Goal: Task Accomplishment & Management: Manage account settings

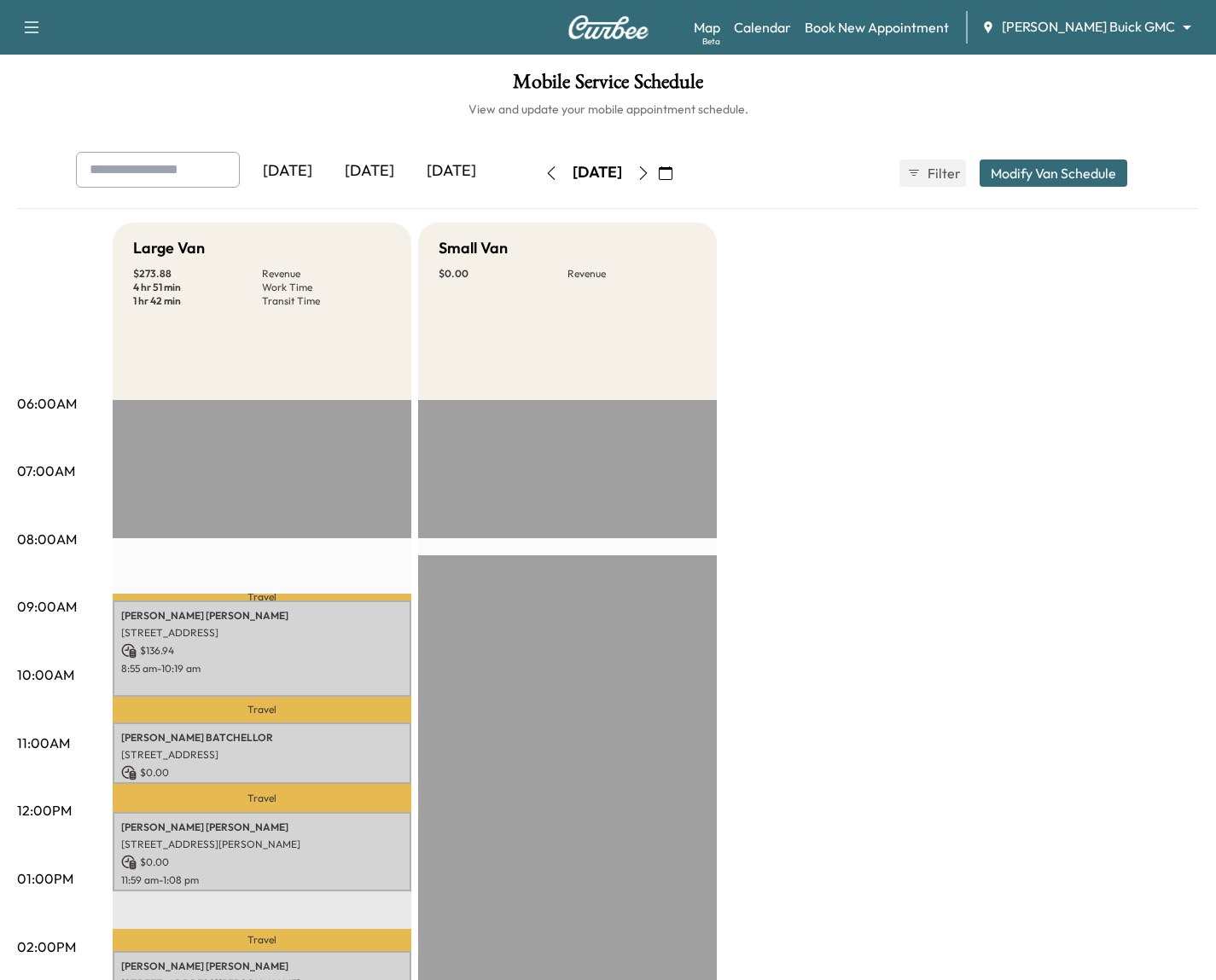
click at [1146, 34] on body "Support Log Out Map Beta Calendar Book New Appointment [PERSON_NAME] Buick GMC …" at bounding box center [608, 490] width 1216 height 980
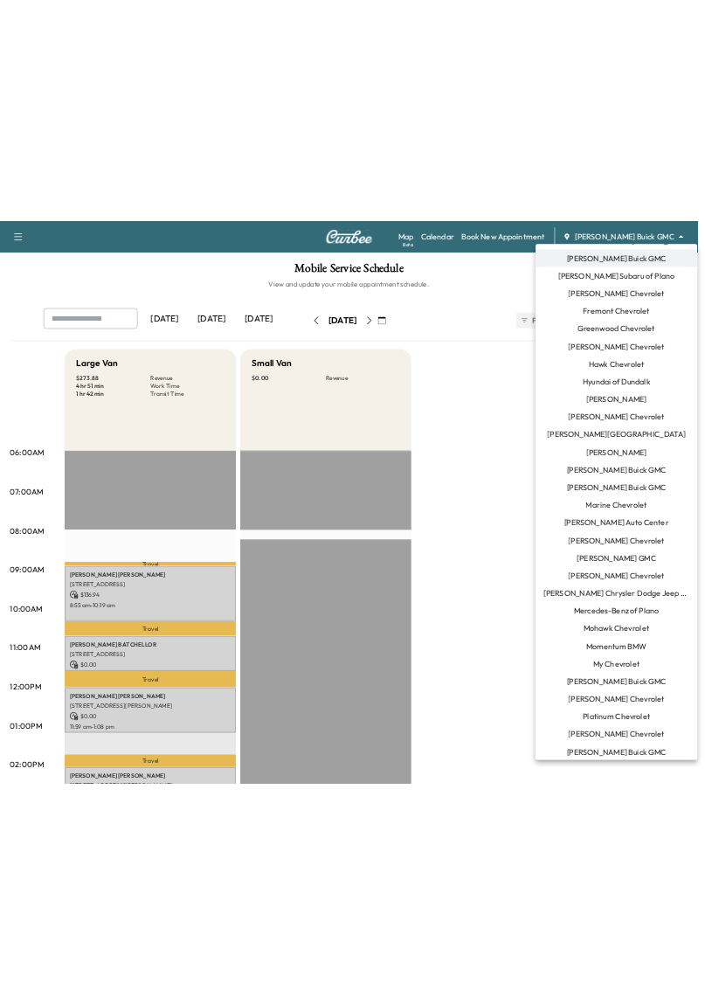
scroll to position [531, 0]
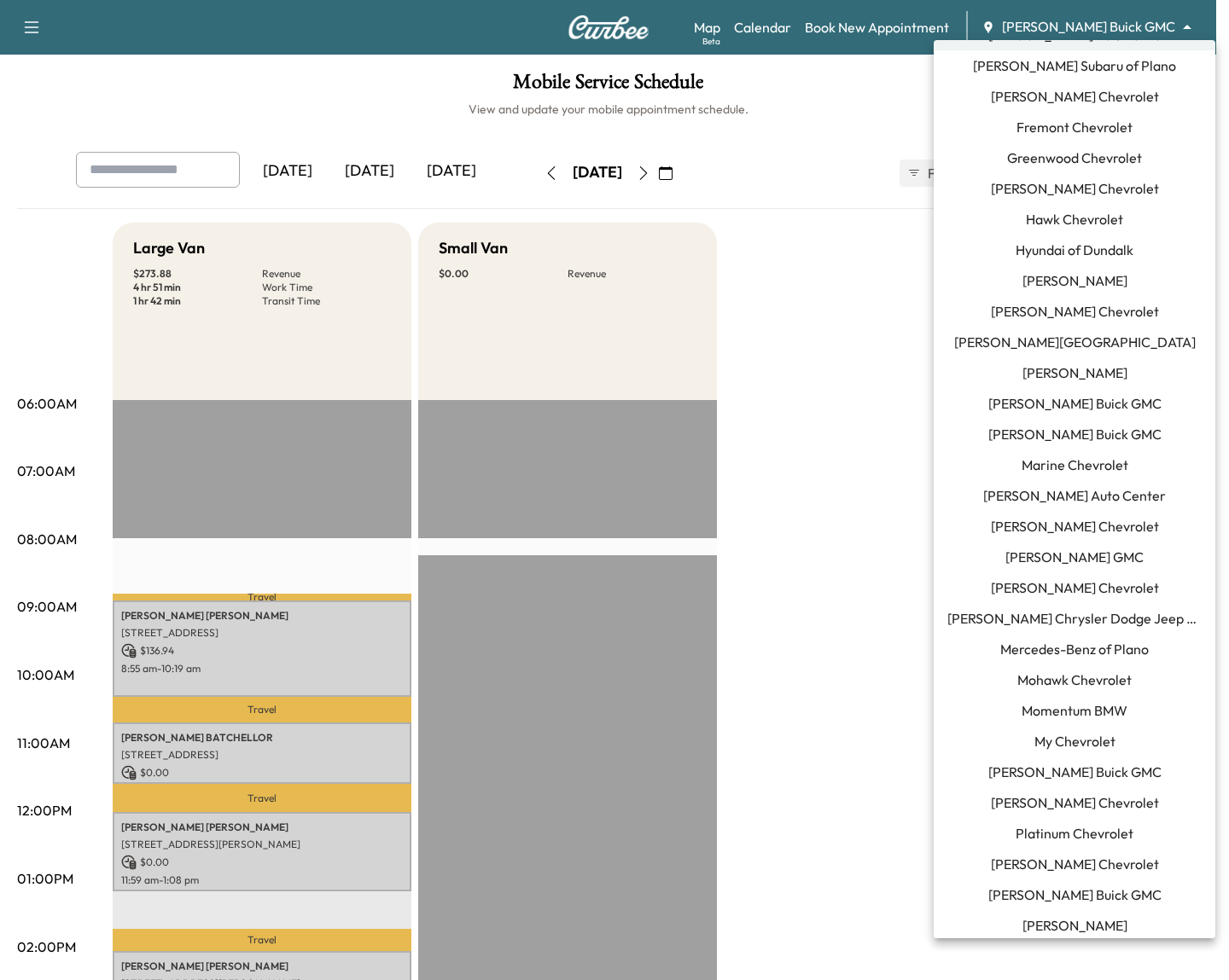
click at [1079, 709] on span "Momentum BMW" at bounding box center [1074, 711] width 105 height 20
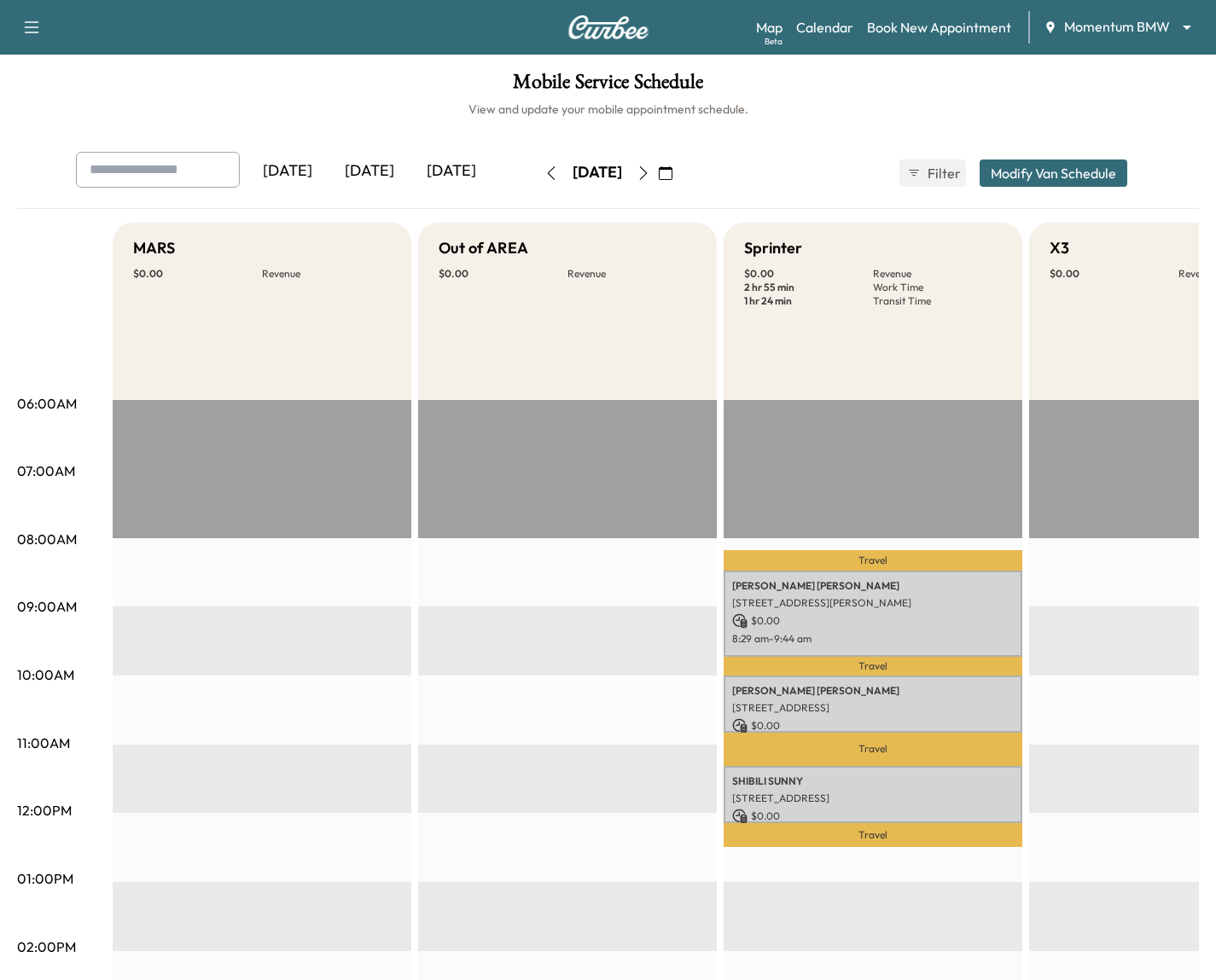
click at [838, 183] on div "[DATE] [DATE] [DATE] [DATE] August 2025 S M T W T F S 27 28 29 30 31 1 2 3 4 5 …" at bounding box center [608, 174] width 1092 height 43
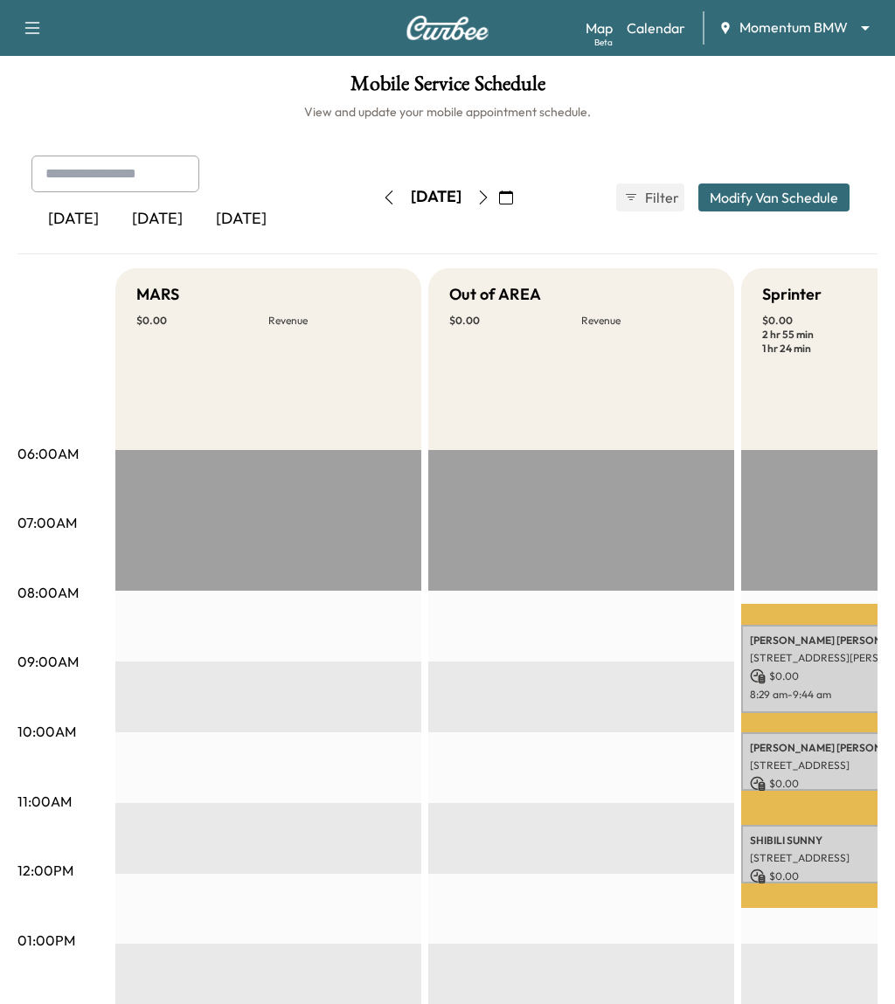
click at [808, 625] on div "[PERSON_NAME] [STREET_ADDRESS][PERSON_NAME] $ 0.00 8:29 am - 9:44 am" at bounding box center [894, 669] width 306 height 88
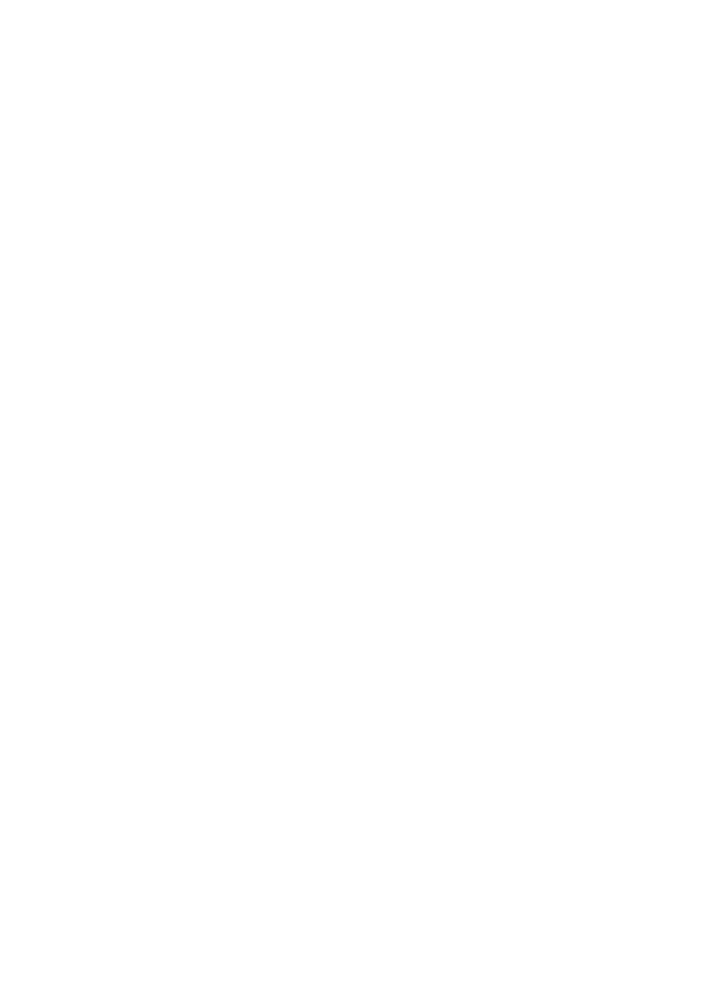
click at [186, 154] on div at bounding box center [352, 502] width 705 height 1004
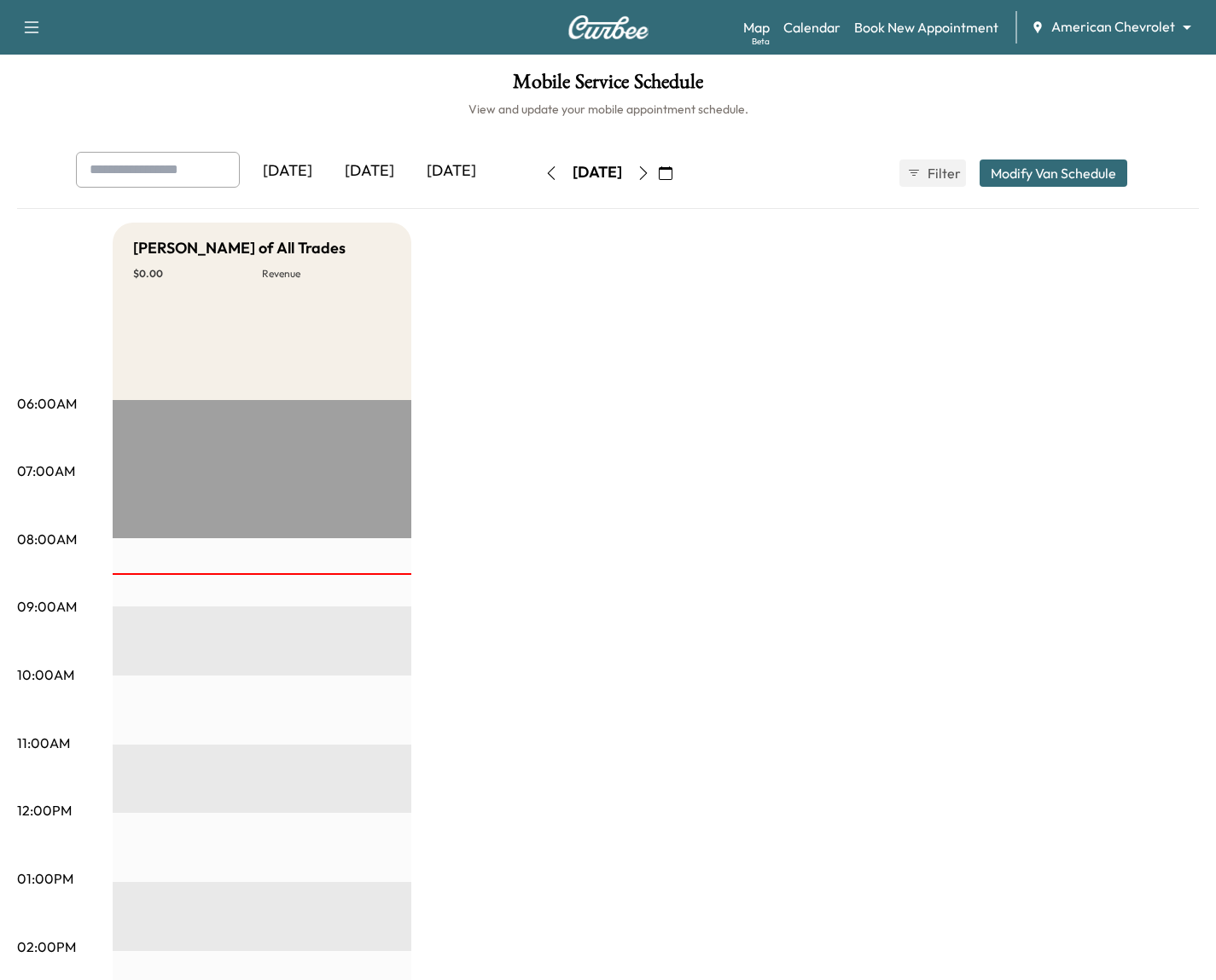
click at [1099, 38] on div "Map Beta Calendar Book New Appointment American Chevrolet ******** ​" at bounding box center [972, 26] width 459 height 32
click at [1102, 27] on body "Support Log Out Map Beta Calendar Book New Appointment American Chevrolet *****…" at bounding box center [608, 490] width 1216 height 980
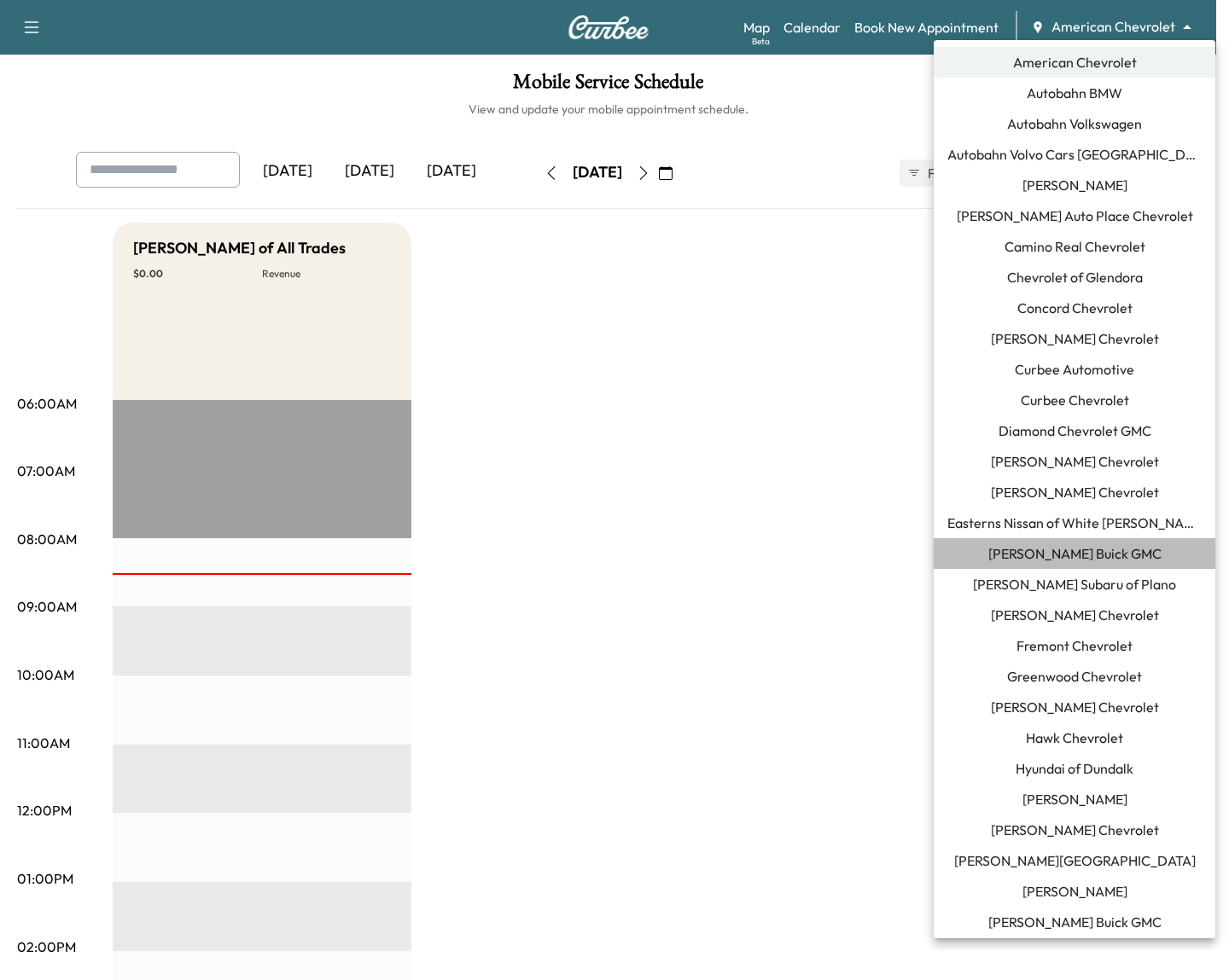
click at [1080, 551] on span "Ewing Buick GMC" at bounding box center [1074, 553] width 173 height 20
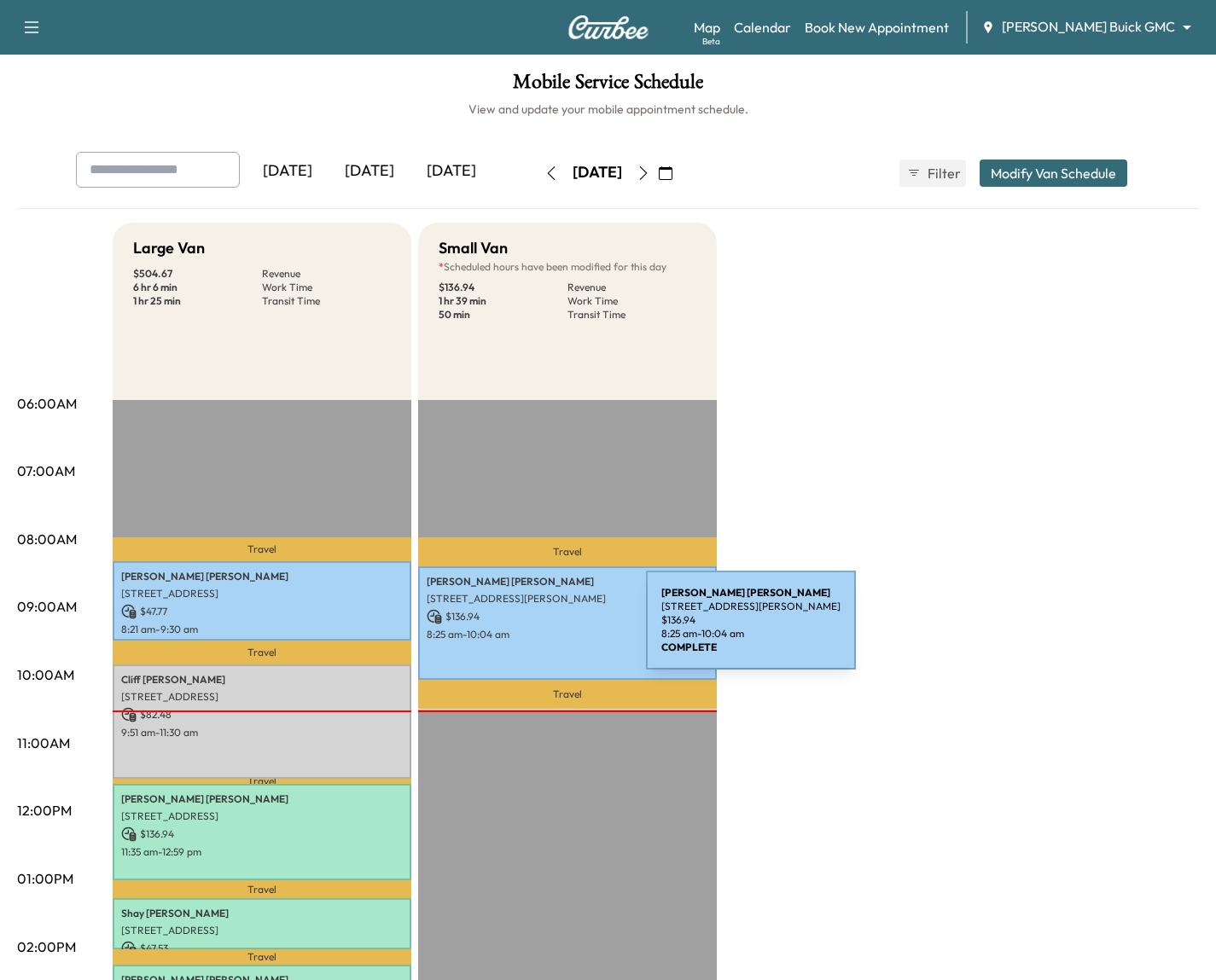
click at [518, 631] on p "8:25 am - 10:04 am" at bounding box center [567, 634] width 281 height 14
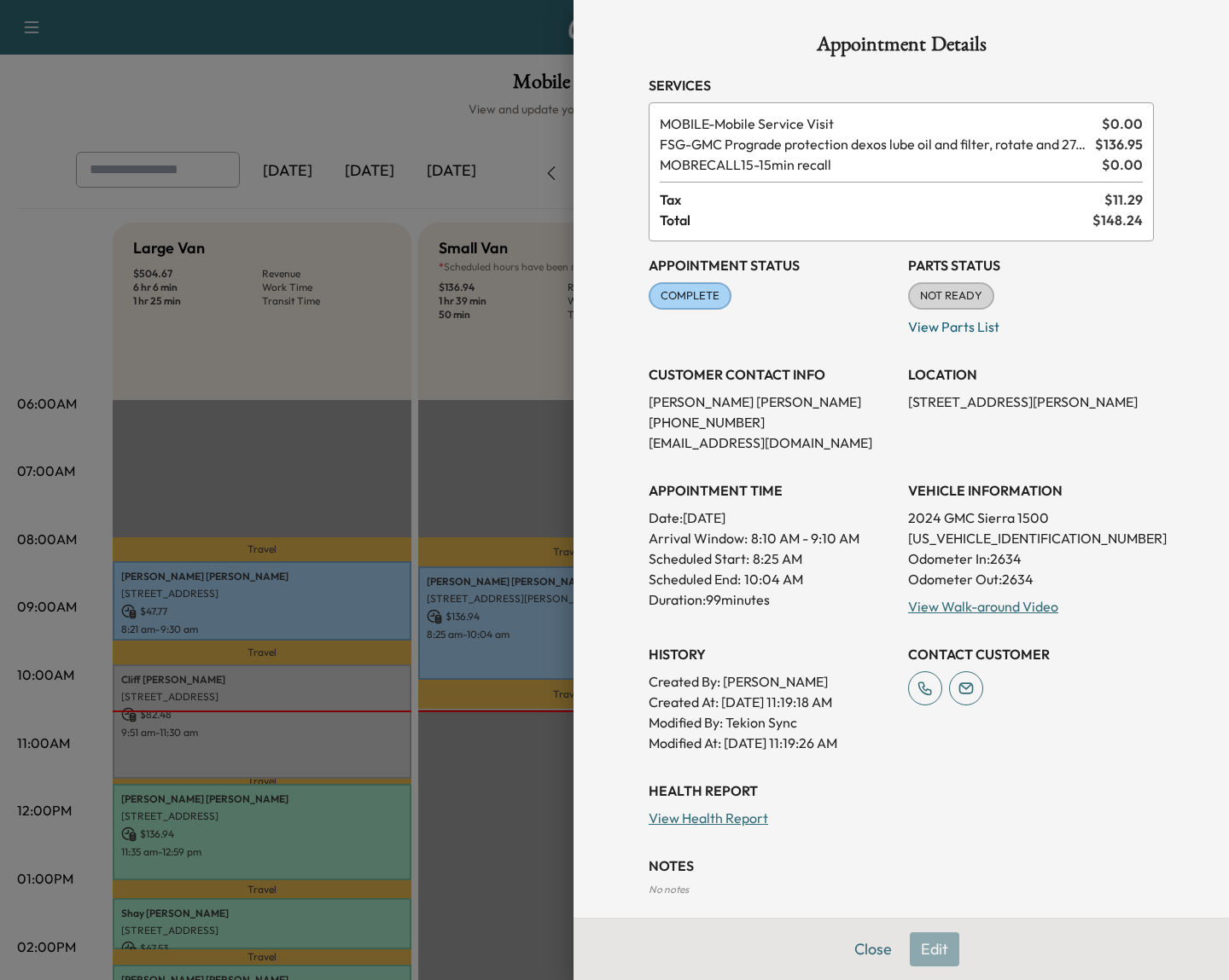
click at [858, 356] on div "CUSTOMER CONTACT INFO Benjamin Lederman (312) 363-7418 Ben.lederman90@gmail.com" at bounding box center [771, 401] width 246 height 102
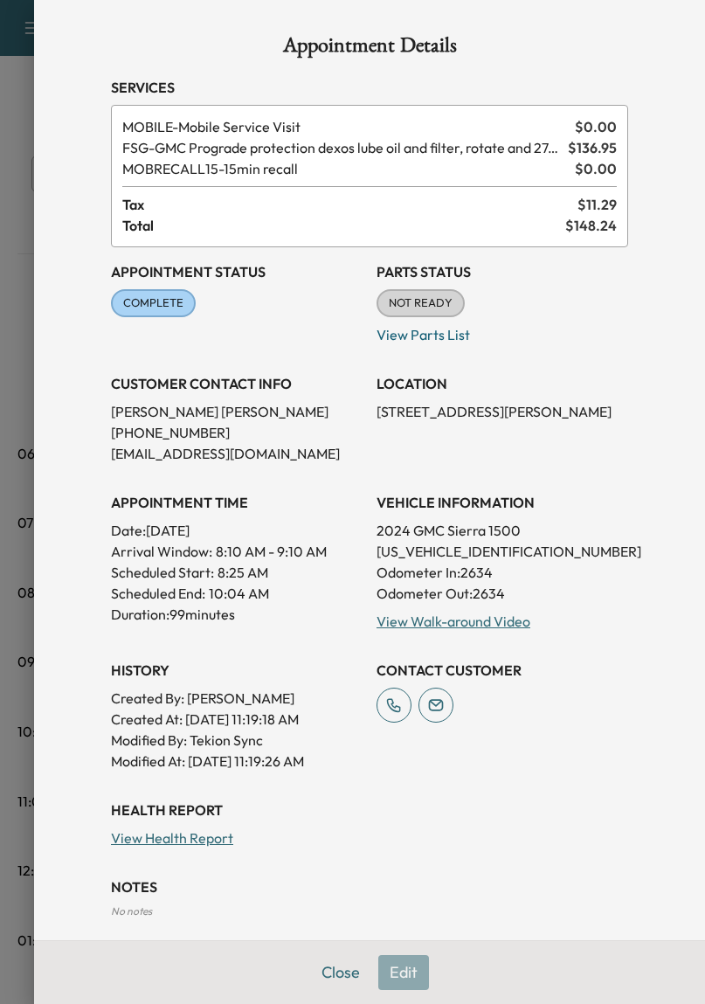
click at [15, 212] on div at bounding box center [352, 502] width 705 height 1004
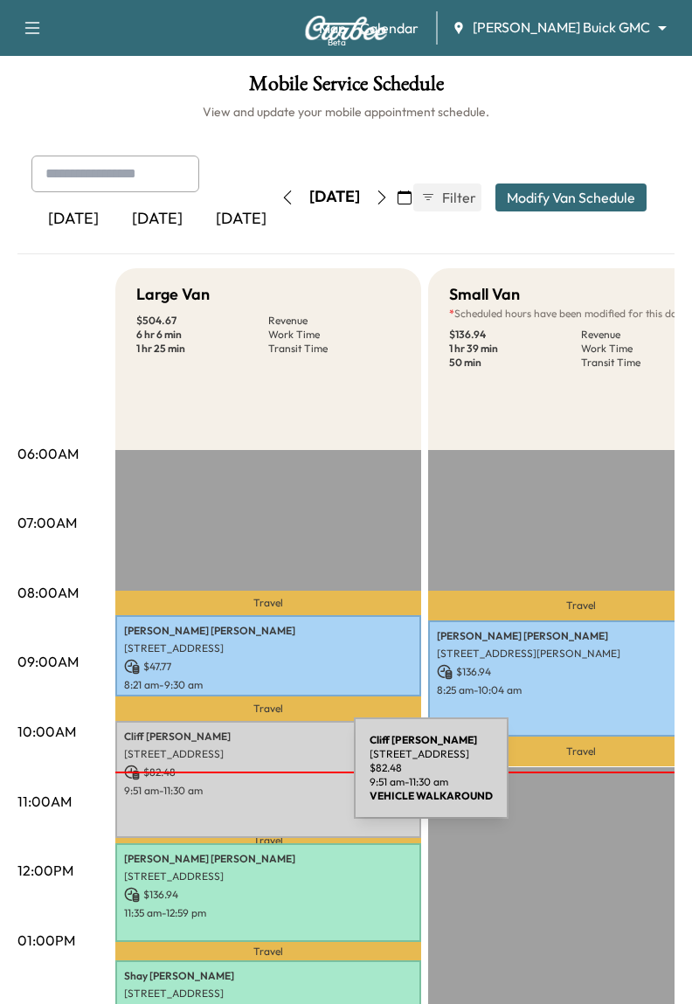
click at [223, 779] on div "Cliff Davis 2740 Old Shire Path Road, Prosper, TX 75078, US $ 82.48 9:51 am - 1…" at bounding box center [268, 779] width 306 height 116
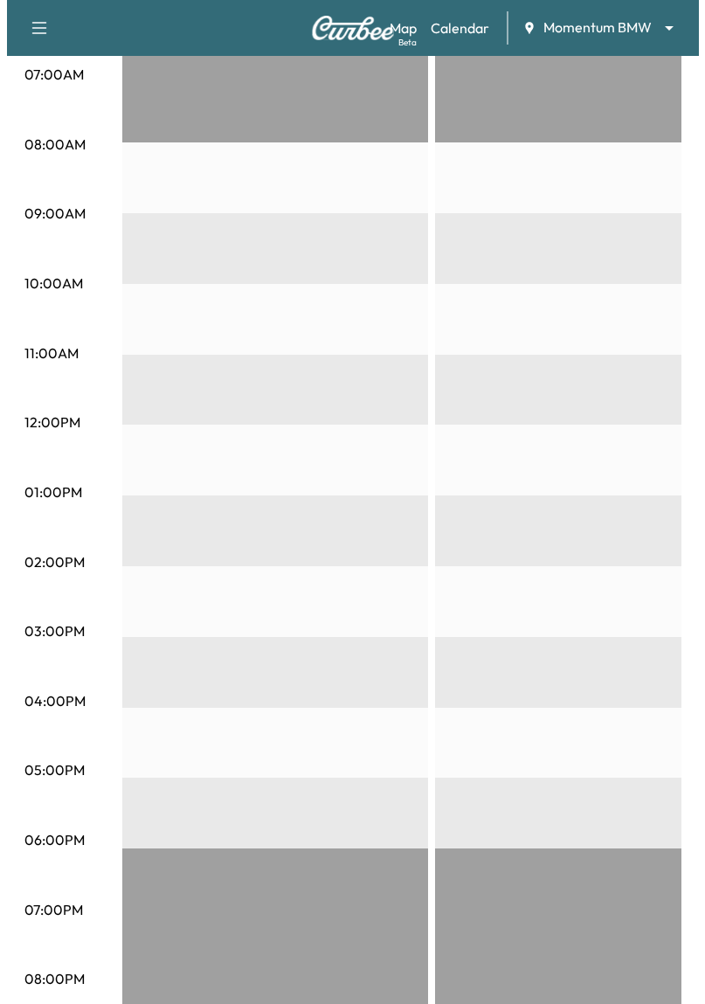
scroll to position [0, 549]
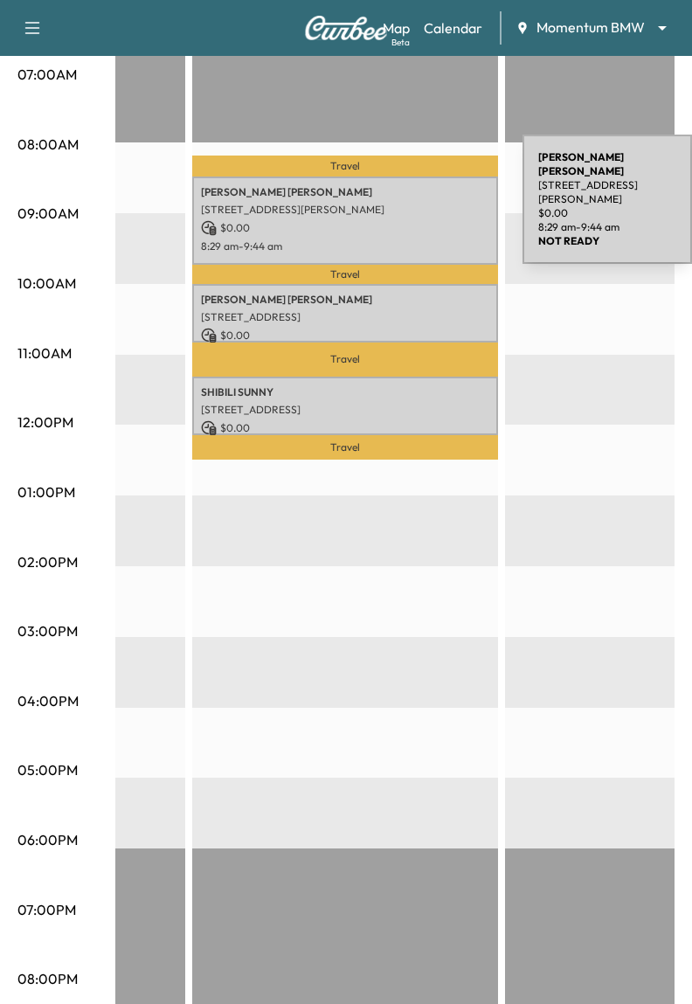
click at [392, 196] on p "[PERSON_NAME]" at bounding box center [345, 192] width 288 height 14
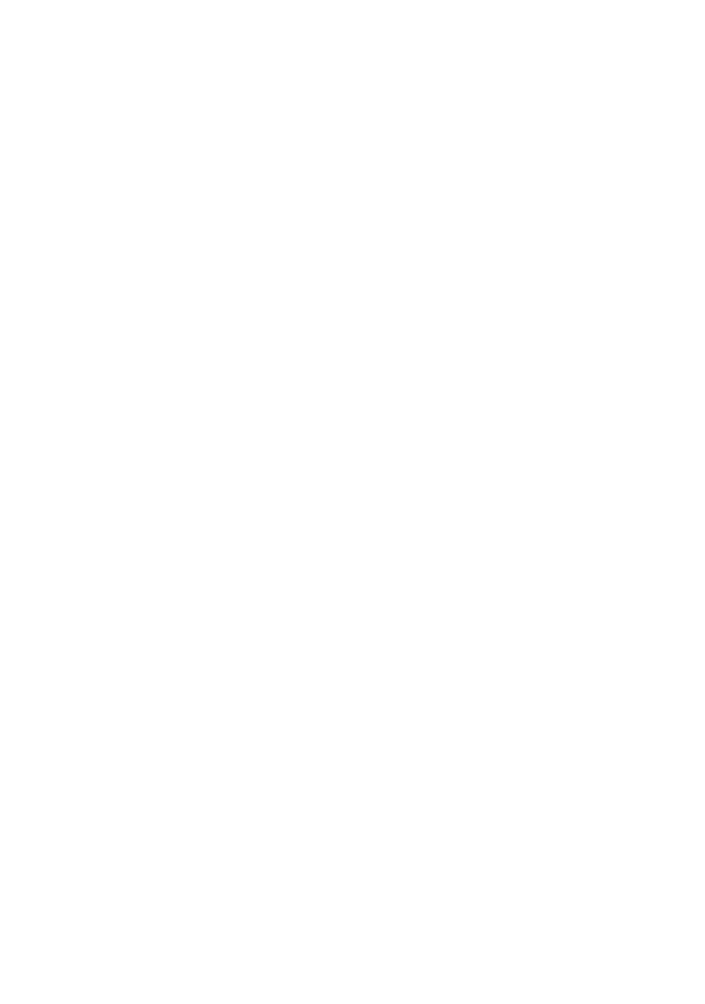
scroll to position [0, 0]
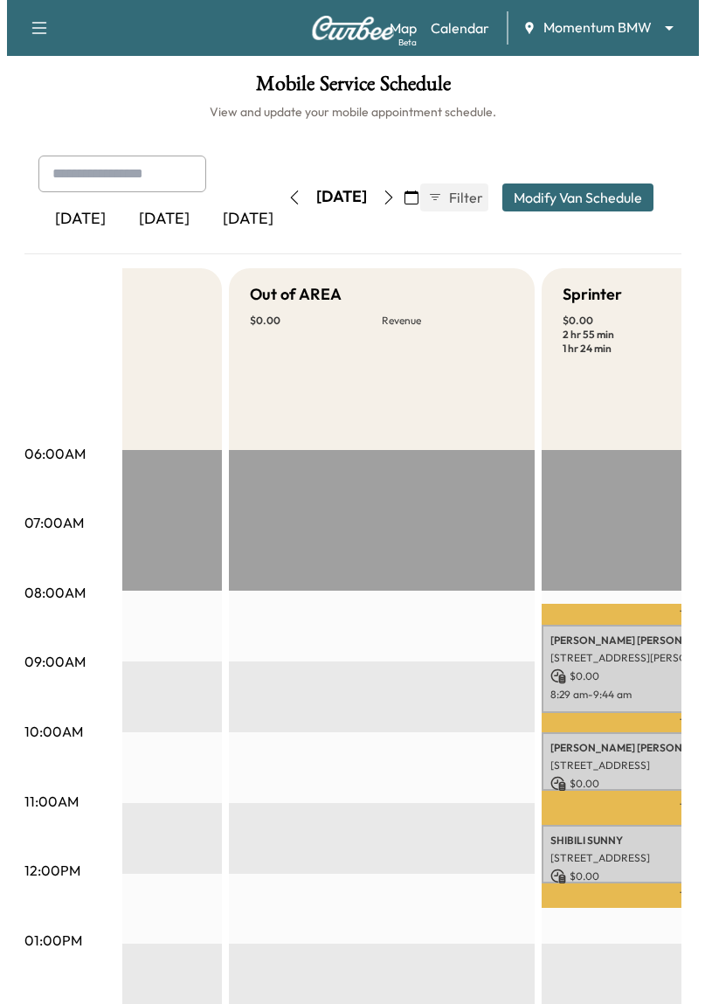
scroll to position [0, 324]
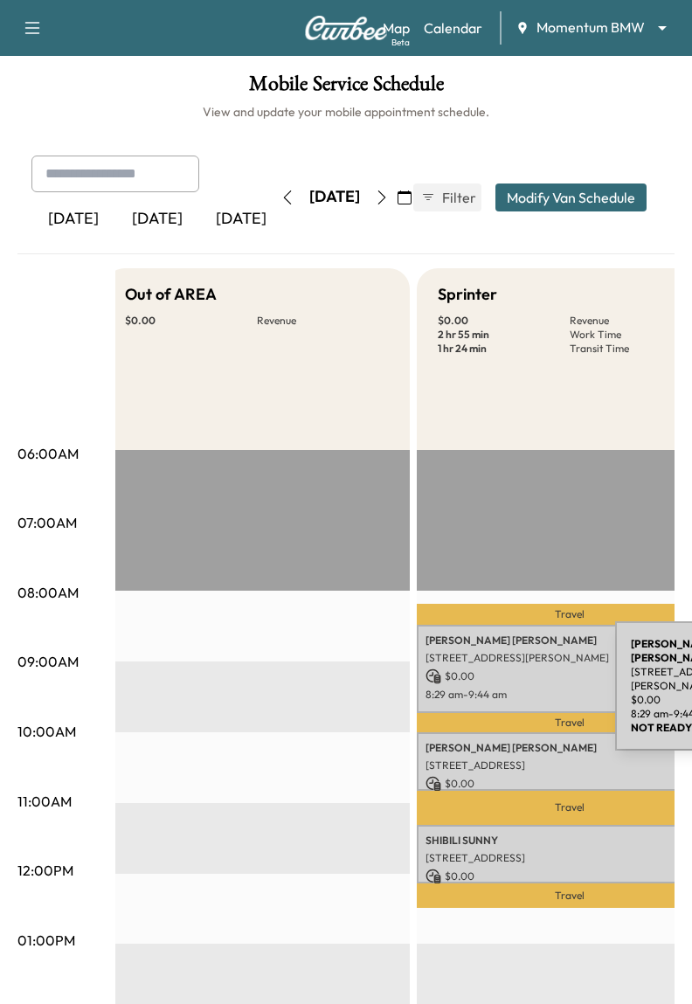
click at [484, 683] on div "JOLYNE THOMPSON 8413 Winningham Ln, Houston, TX 77055, USA $ 0.00 8:29 am - 9:4…" at bounding box center [570, 669] width 306 height 88
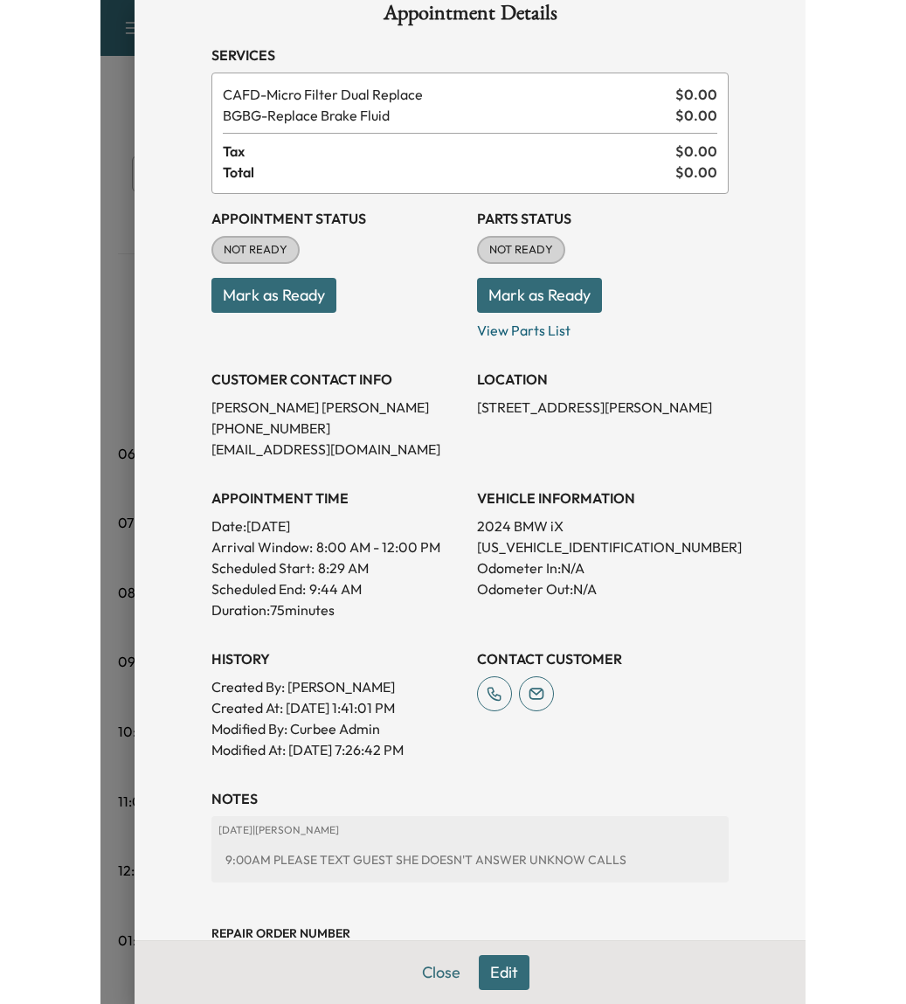
scroll to position [0, 0]
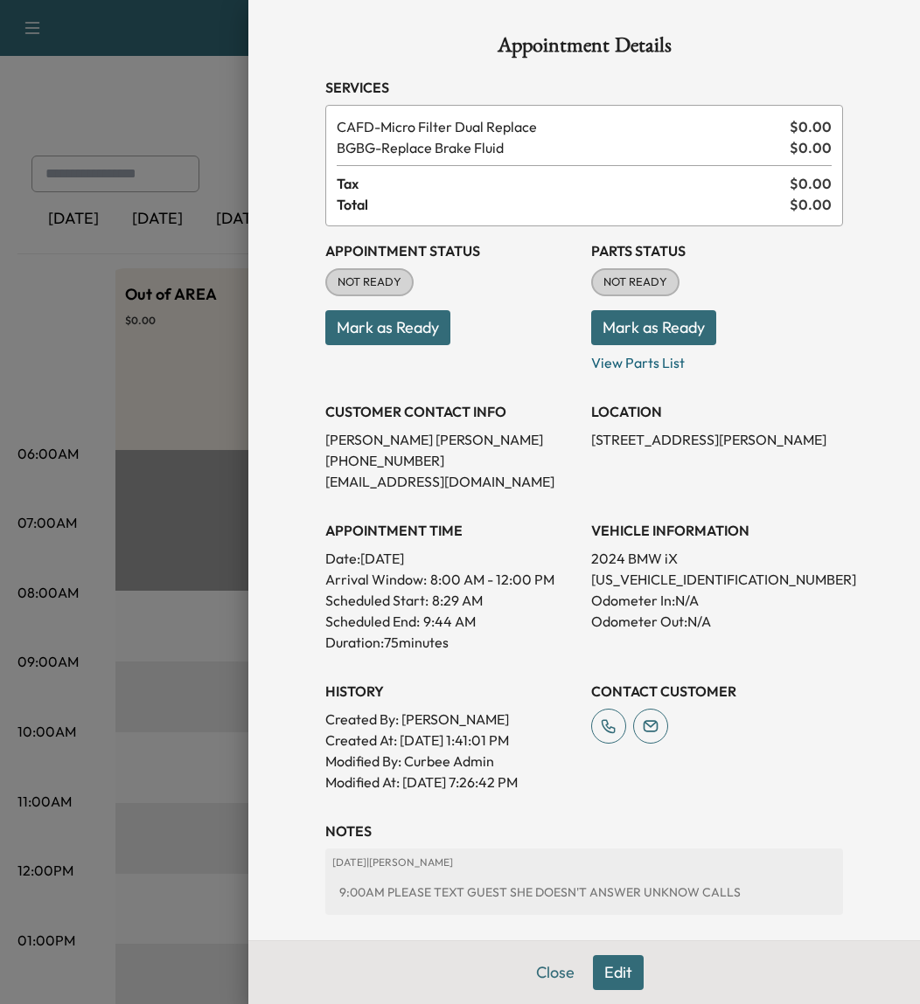
click at [197, 99] on div at bounding box center [460, 502] width 920 height 1004
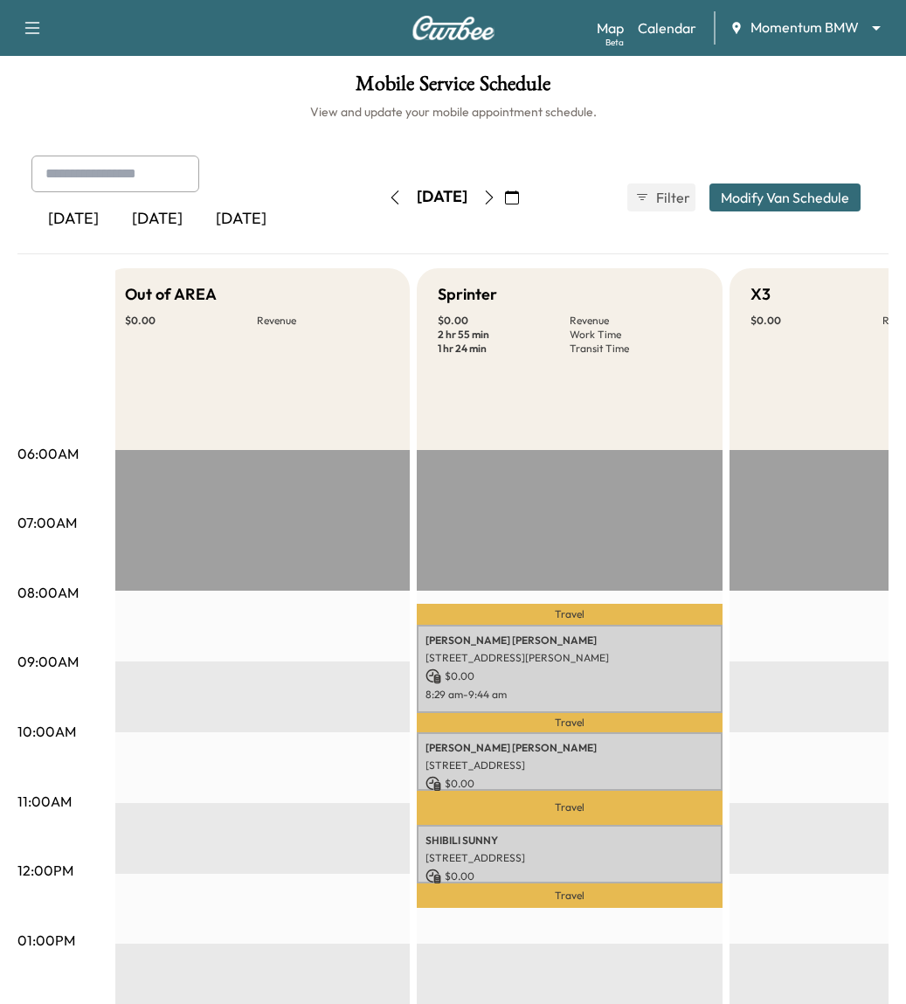
click at [34, 27] on icon "button" at bounding box center [32, 28] width 15 height 12
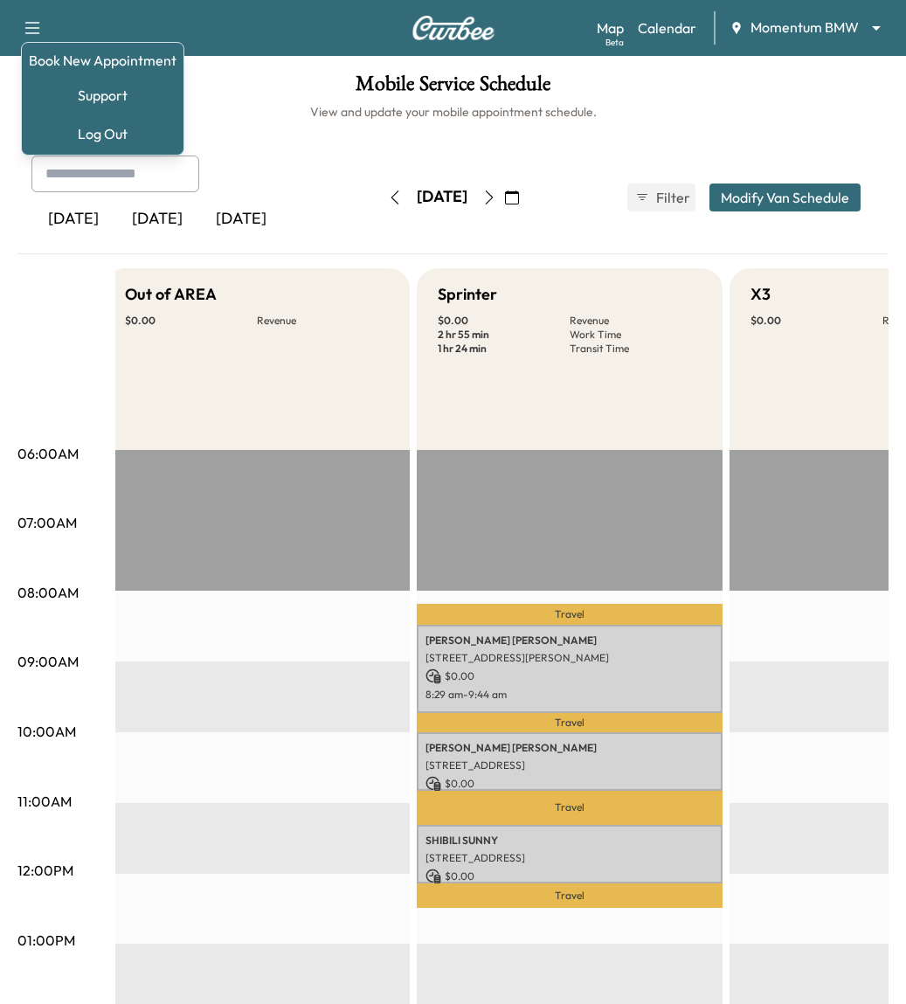
click at [46, 49] on div "Book New Appointment Support Log Out" at bounding box center [102, 99] width 163 height 114
click at [49, 53] on link "Book New Appointment" at bounding box center [103, 60] width 148 height 21
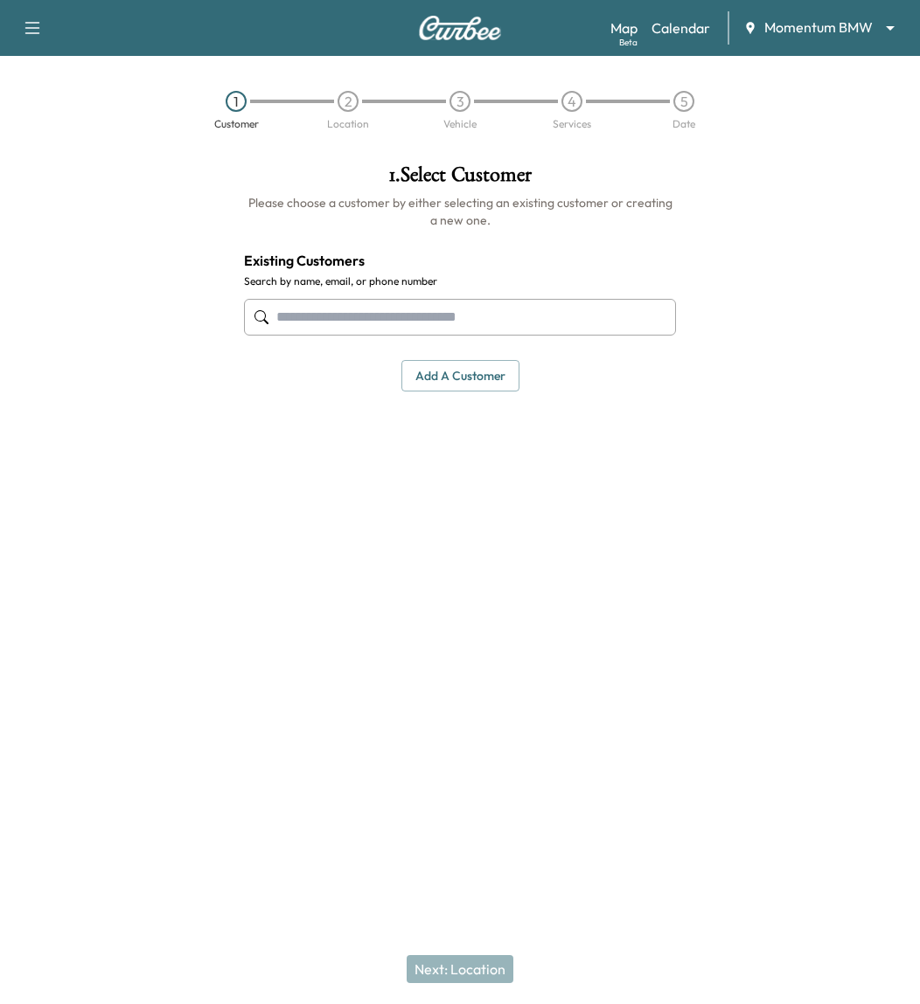
click at [415, 330] on input "text" at bounding box center [460, 317] width 432 height 37
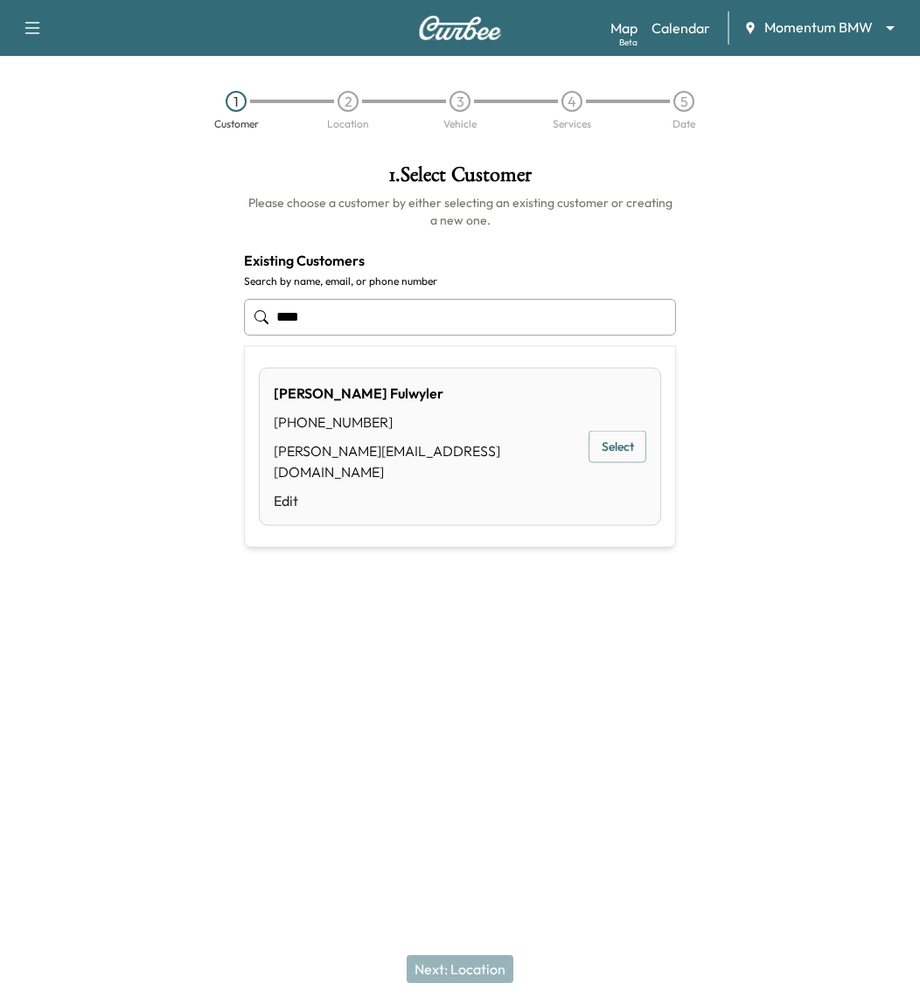
click at [636, 439] on button "Select" at bounding box center [617, 447] width 58 height 32
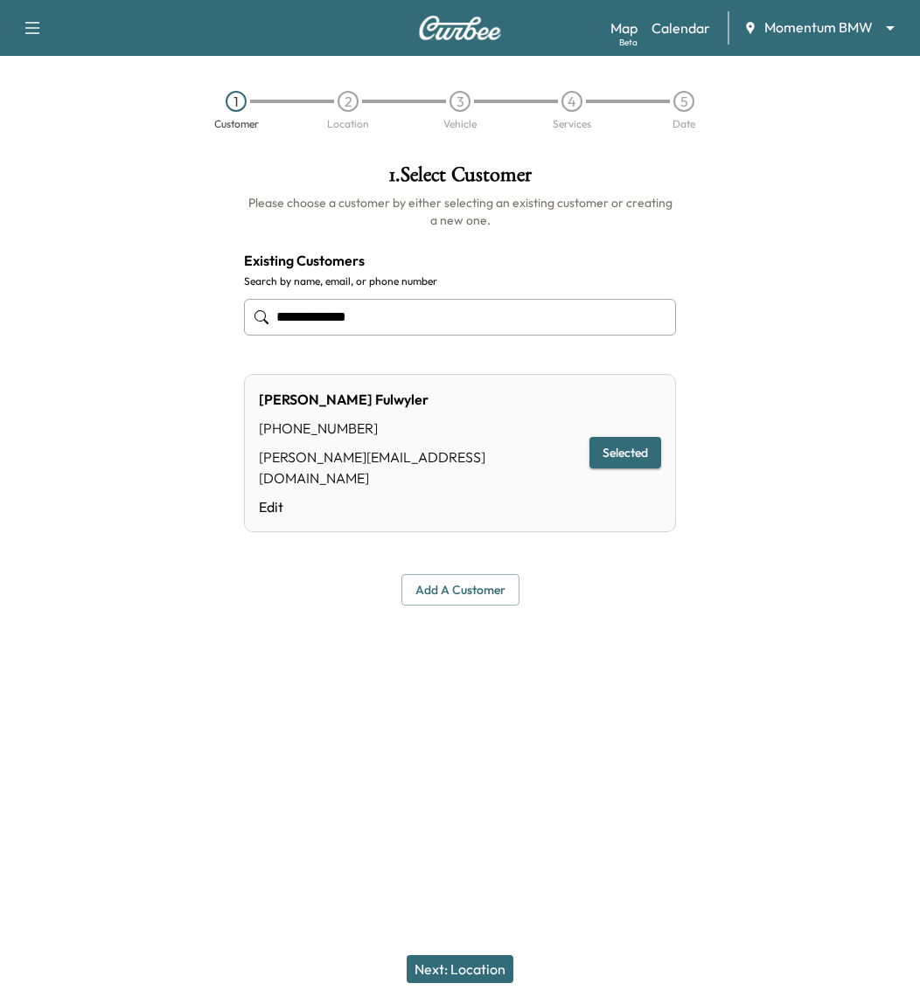
type input "**********"
click at [457, 968] on button "Next: Location" at bounding box center [459, 969] width 107 height 28
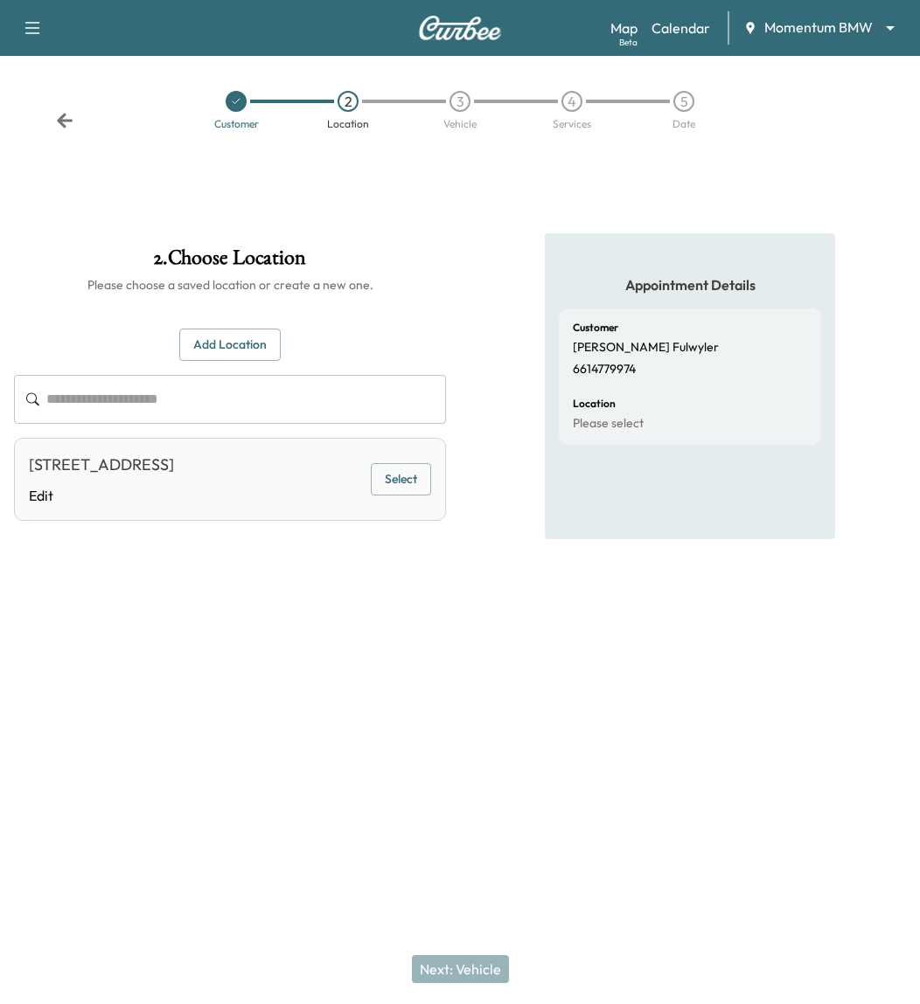
click at [398, 479] on button "Select" at bounding box center [401, 479] width 60 height 32
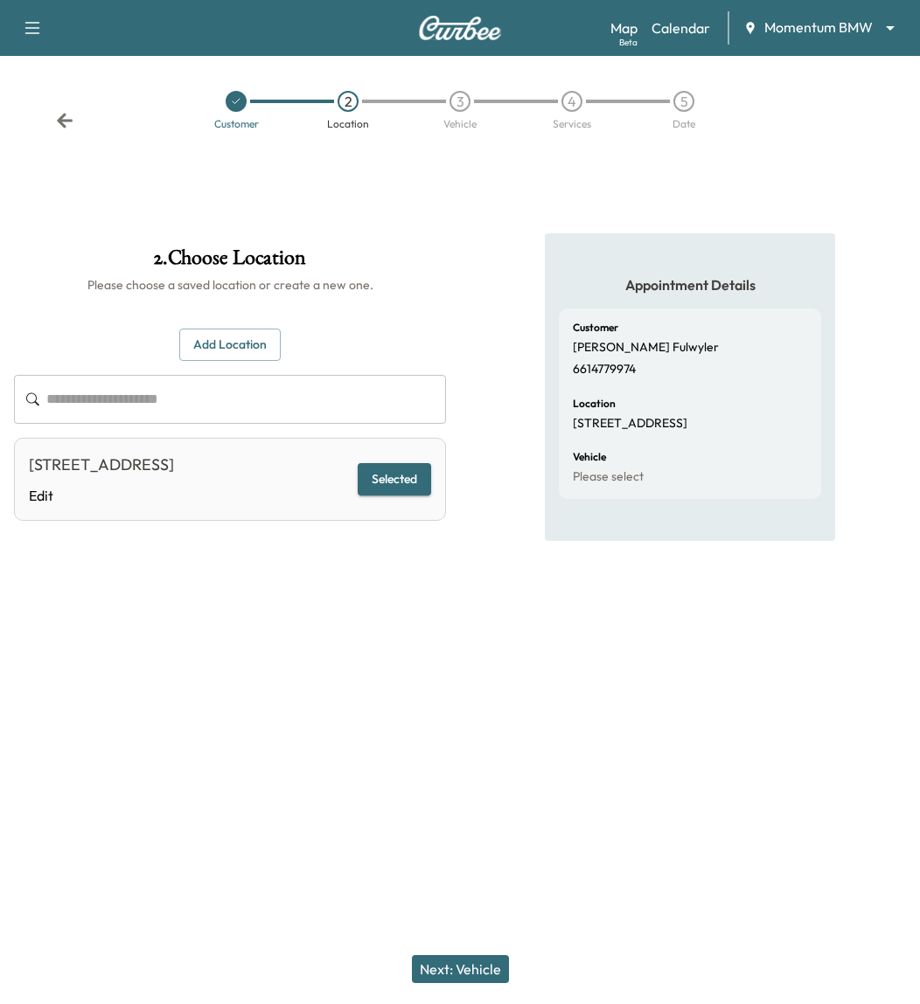
click at [486, 969] on button "Next: Vehicle" at bounding box center [460, 969] width 97 height 28
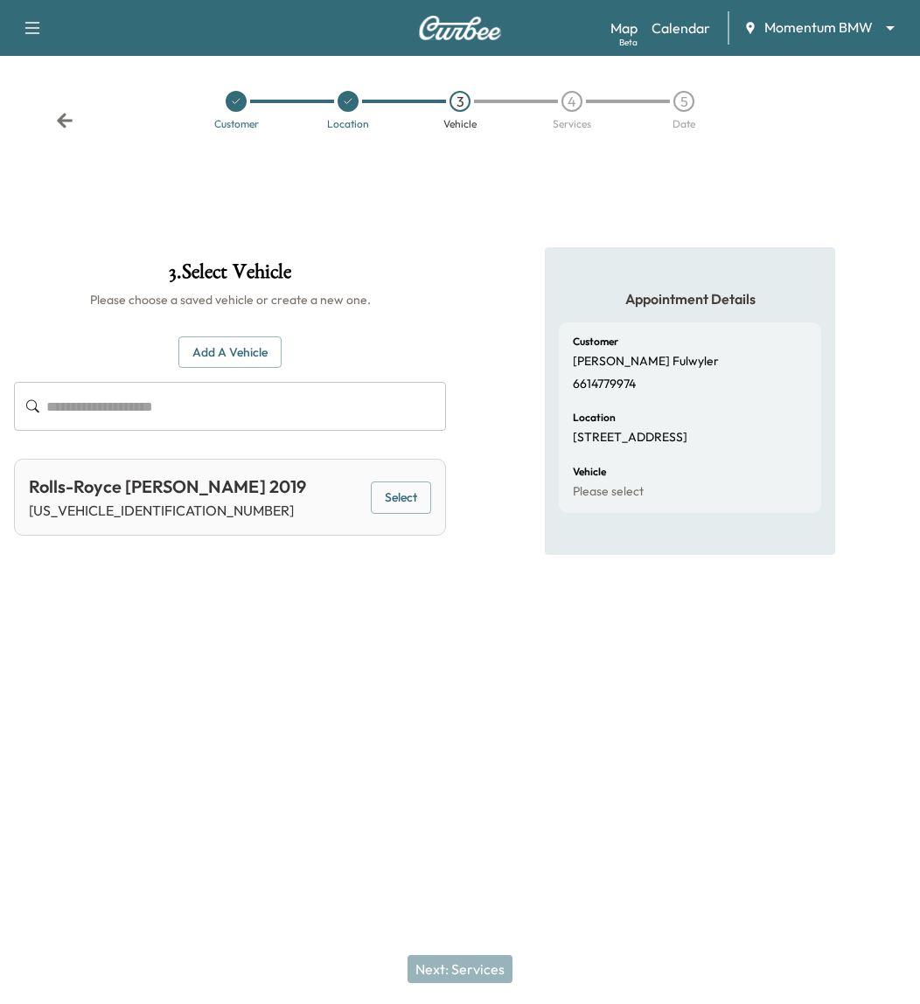
click at [384, 495] on button "Select" at bounding box center [401, 498] width 60 height 32
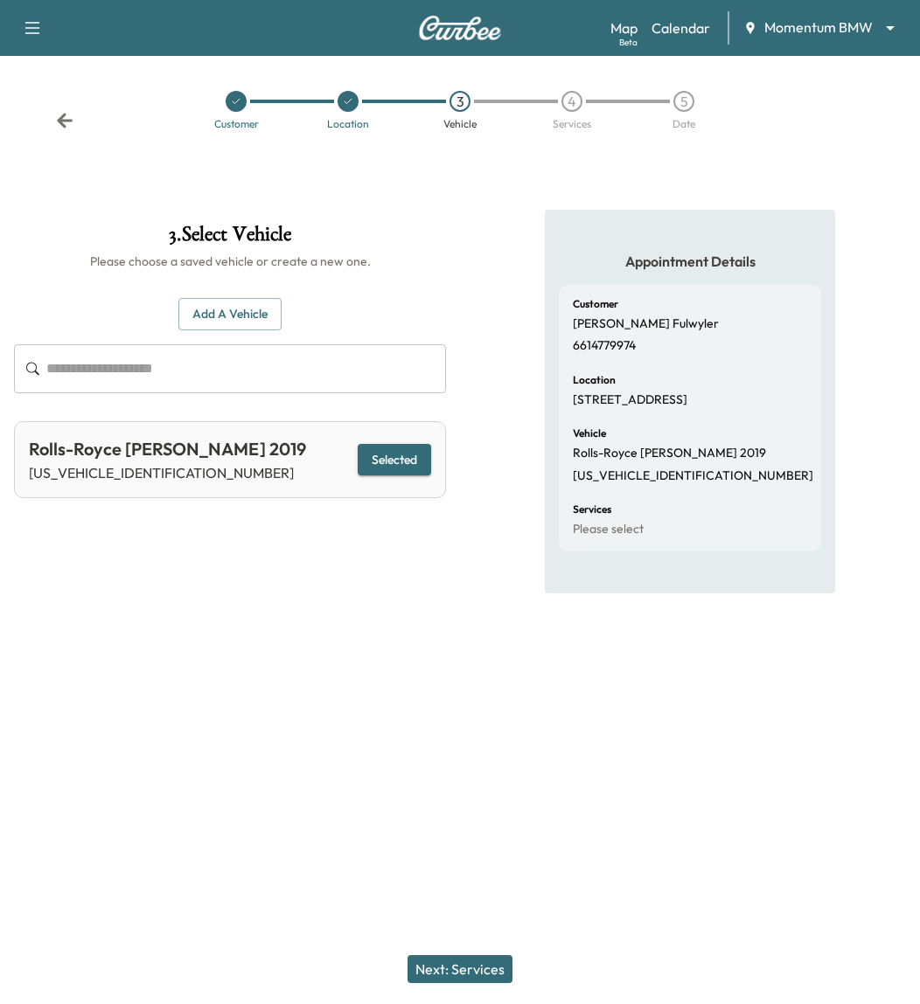
click at [495, 956] on button "Next: Services" at bounding box center [459, 969] width 105 height 28
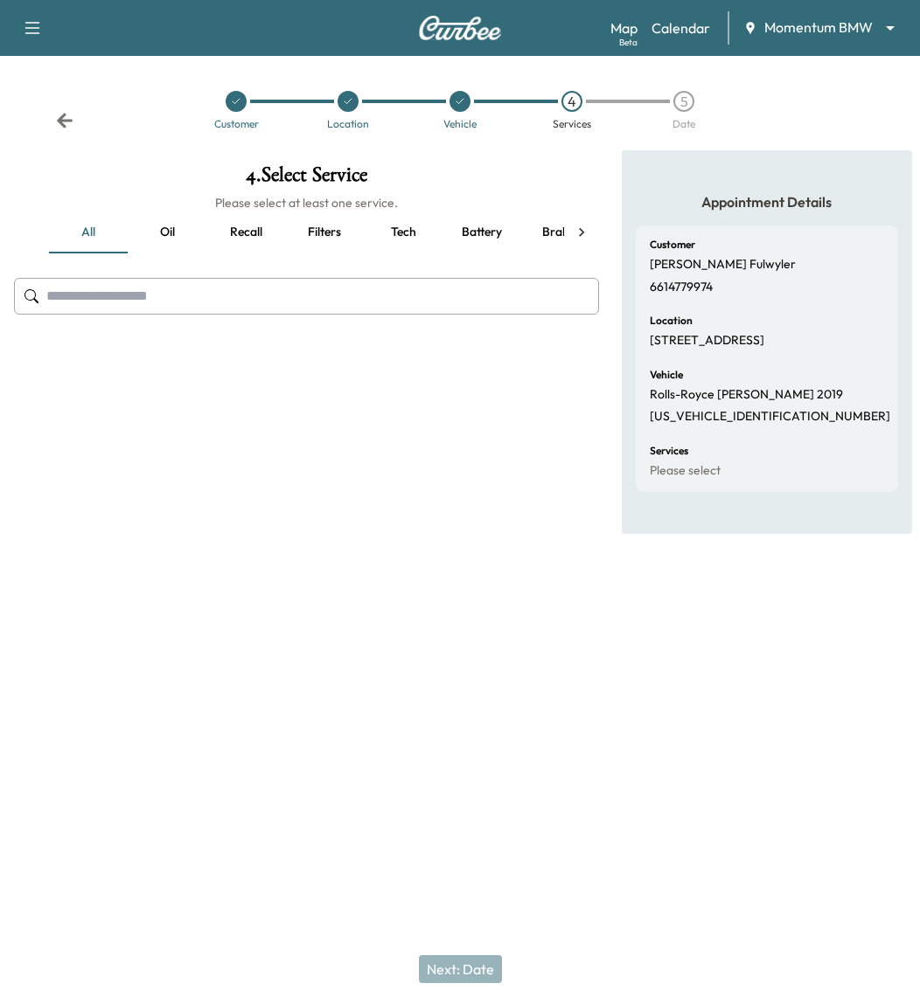
click at [461, 101] on icon at bounding box center [459, 101] width 7 height 5
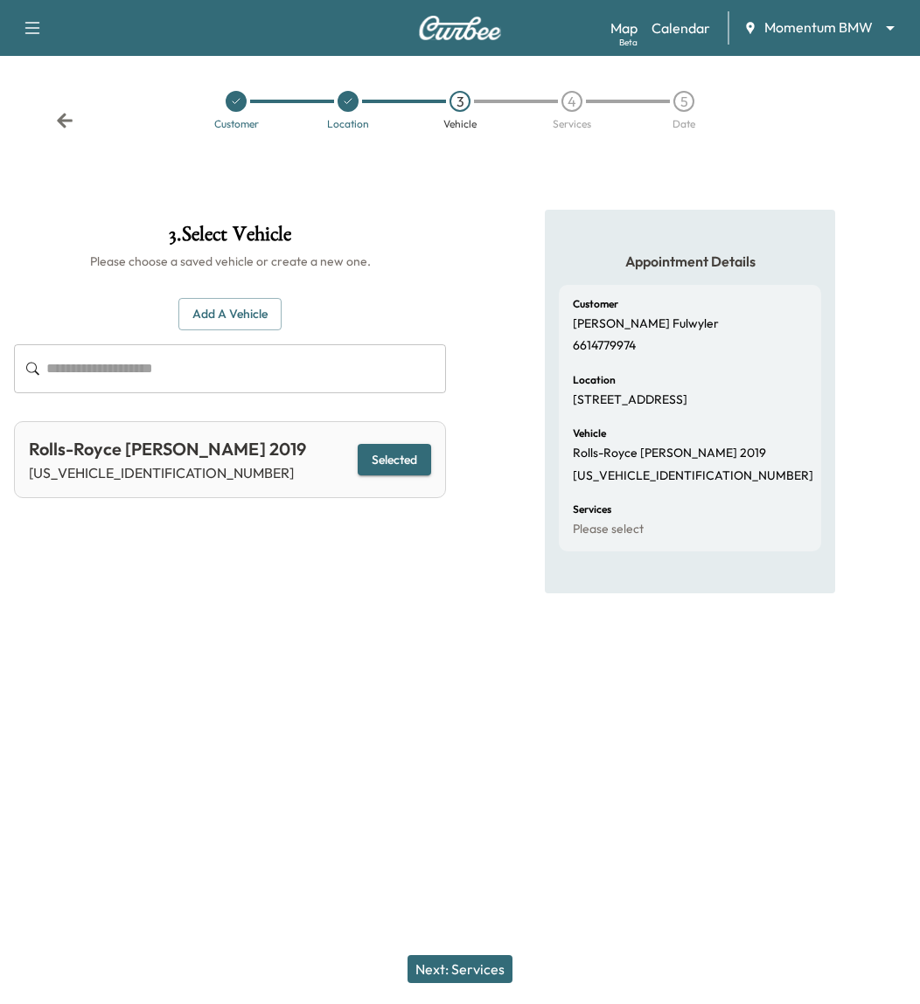
click at [481, 963] on button "Next: Services" at bounding box center [459, 969] width 105 height 28
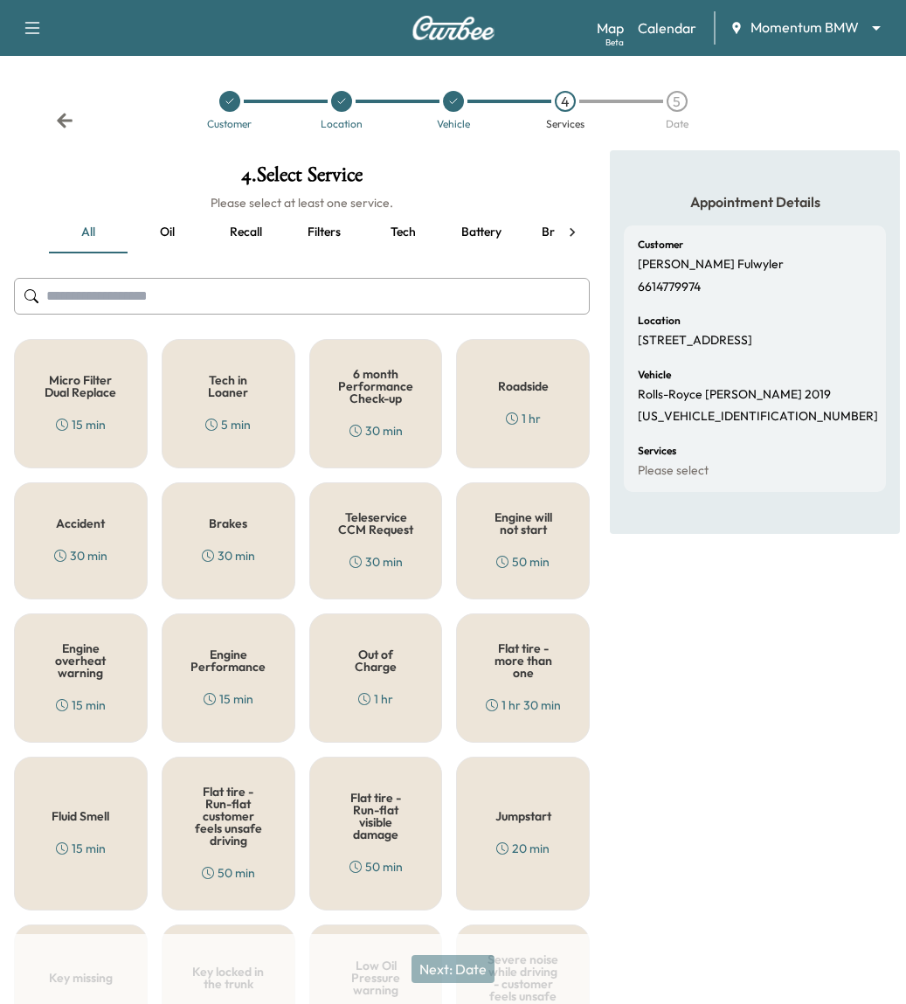
click at [226, 392] on h5 "Tech in Loaner" at bounding box center [229, 386] width 76 height 24
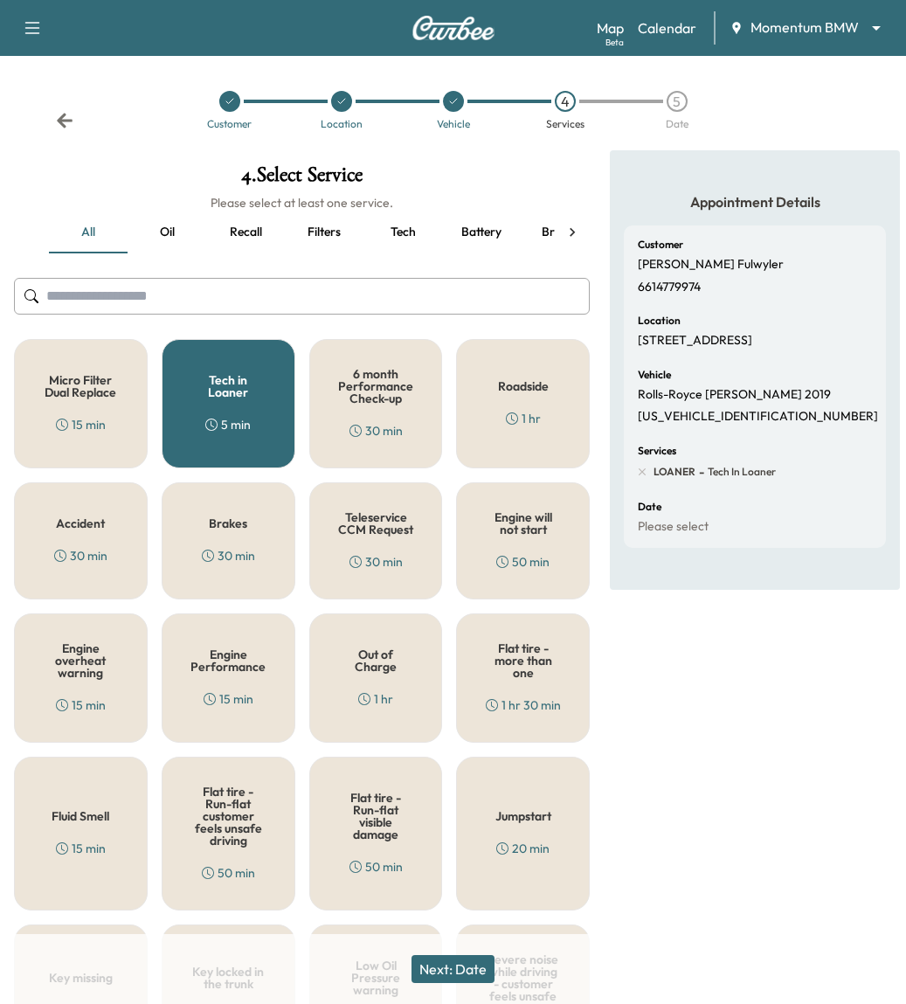
scroll to position [280, 0]
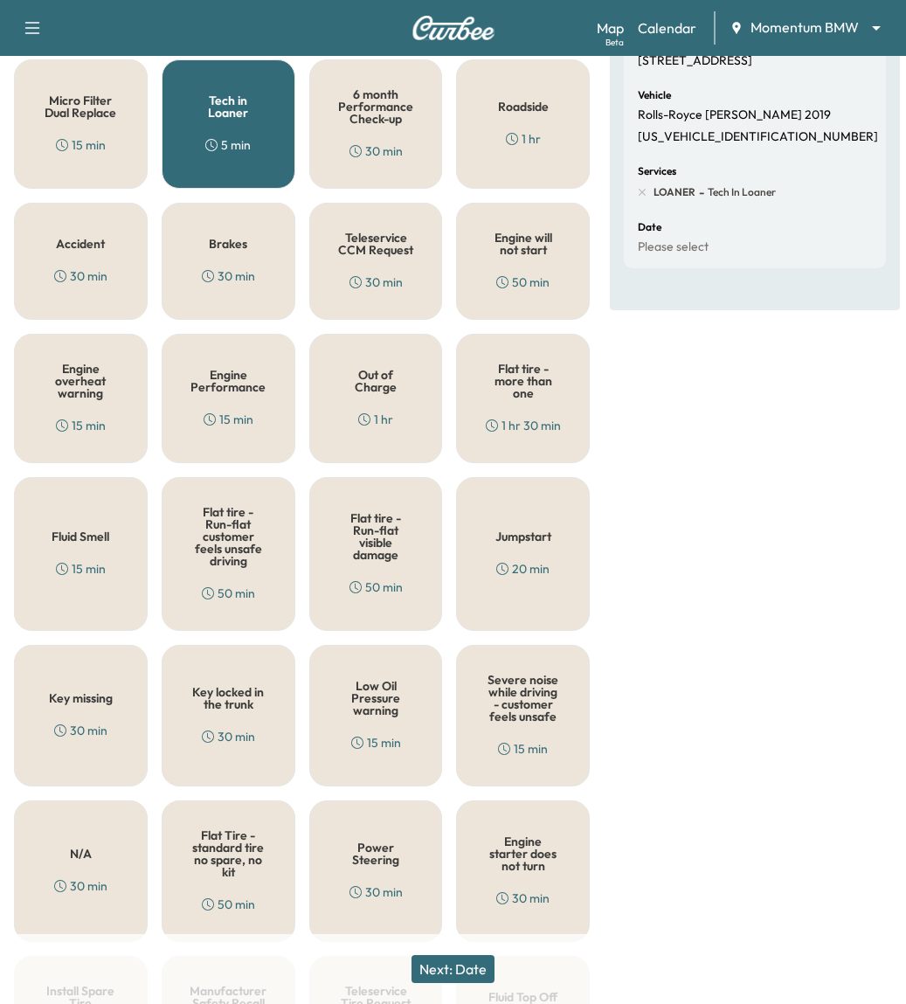
click at [465, 979] on button "Next: Date" at bounding box center [453, 969] width 83 height 28
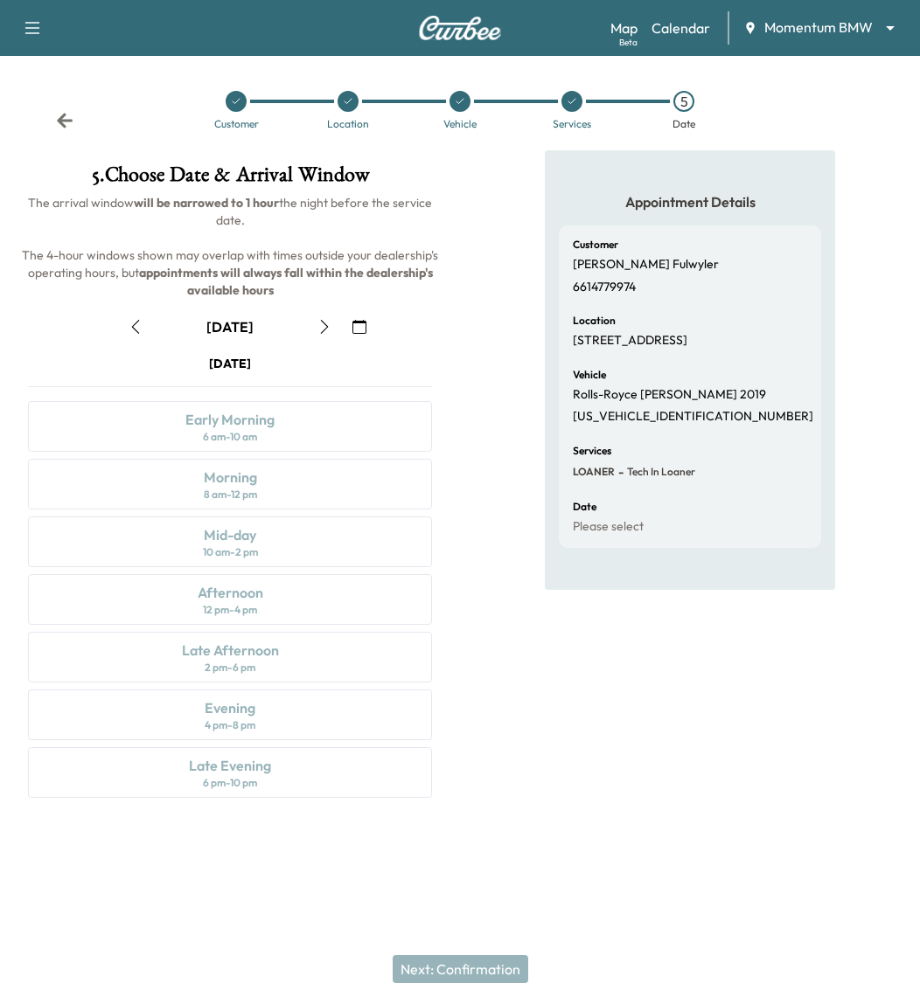
click at [323, 323] on icon "button" at bounding box center [324, 327] width 14 height 14
click at [325, 330] on icon "button" at bounding box center [324, 327] width 14 height 14
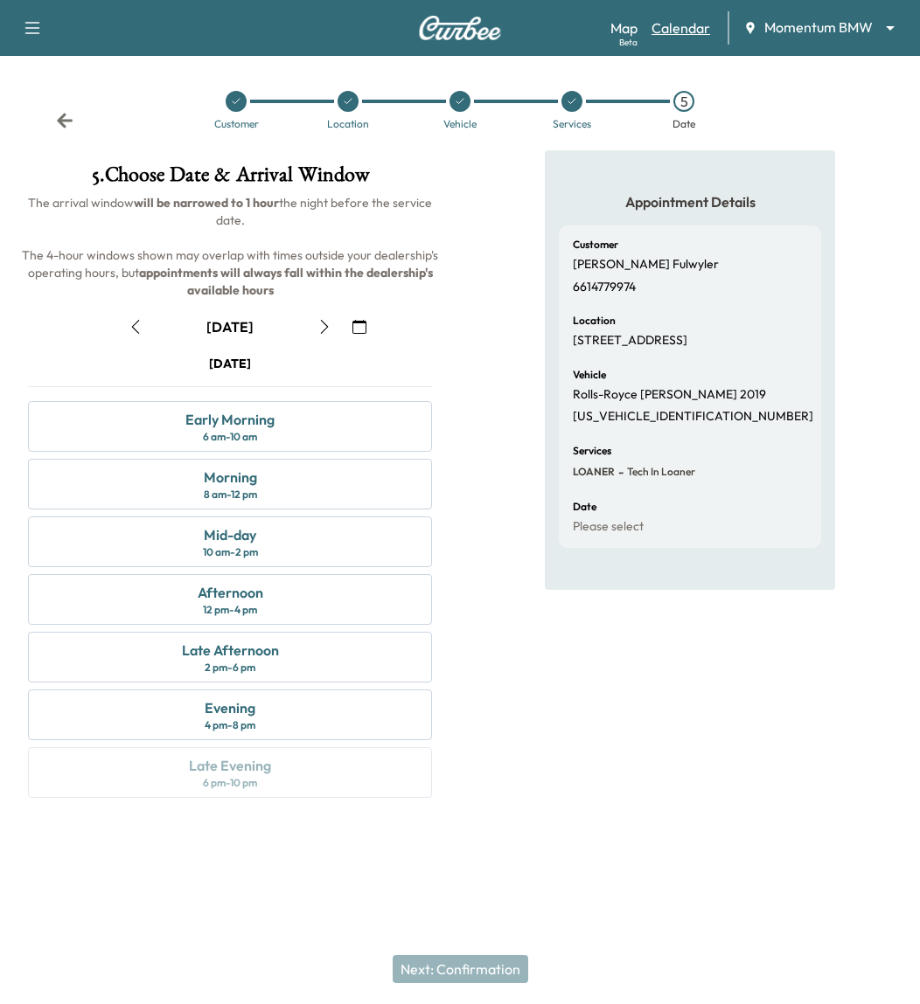
click at [664, 18] on link "Calendar" at bounding box center [680, 27] width 59 height 21
